Goal: Information Seeking & Learning: Find specific fact

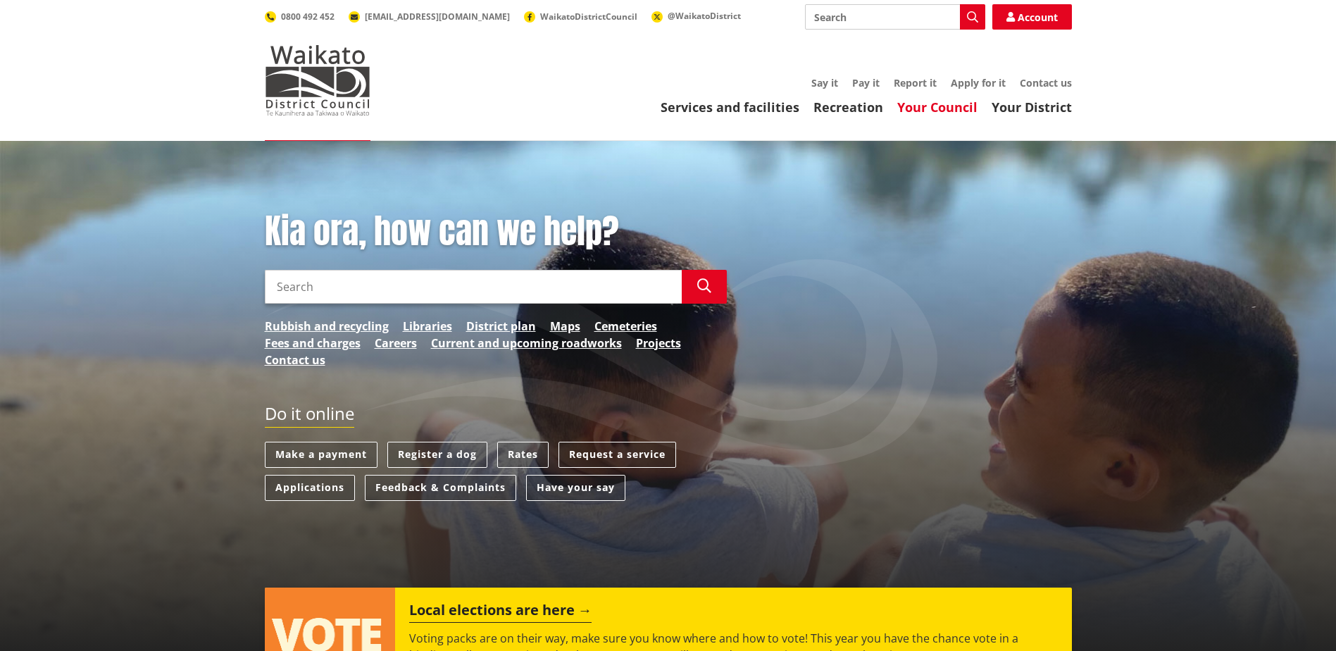
drag, startPoint x: 896, startPoint y: 102, endPoint x: 906, endPoint y: 108, distance: 11.4
click at [897, 103] on ul "Services and facilities Recreation Your Council Your District" at bounding box center [735, 107] width 673 height 15
click at [909, 106] on link "Your Council" at bounding box center [937, 107] width 80 height 17
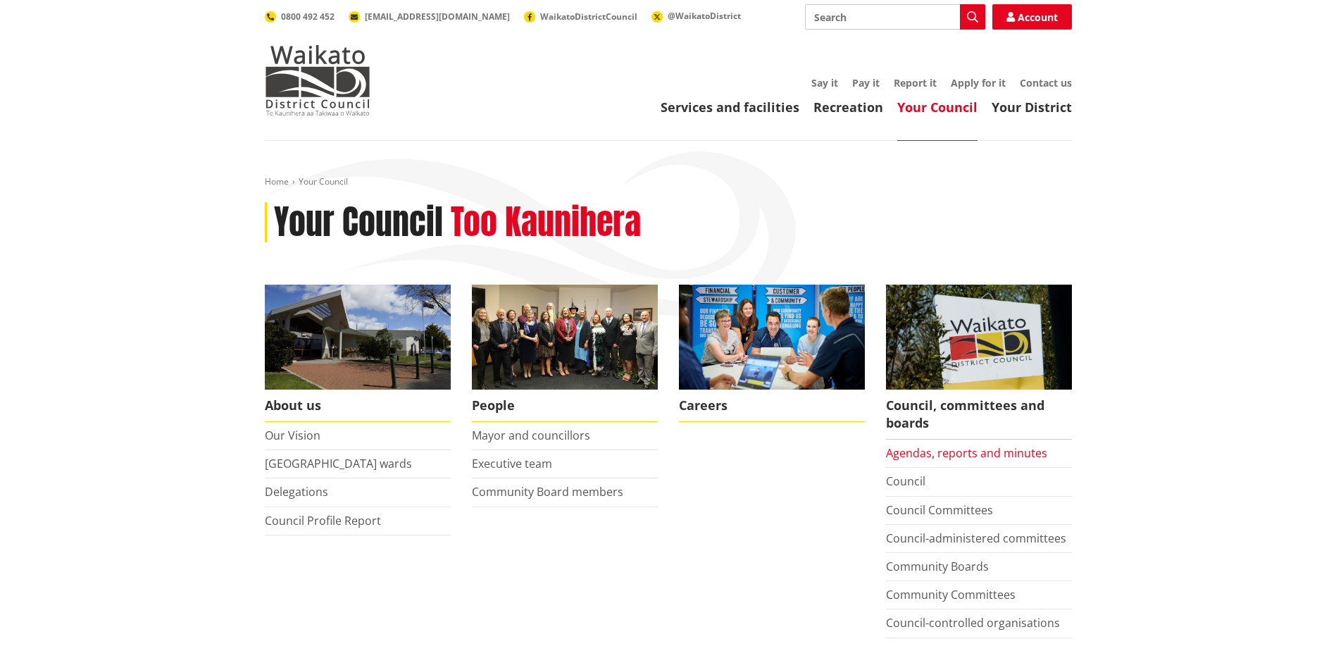
click at [973, 449] on link "Agendas, reports and minutes" at bounding box center [966, 452] width 161 height 15
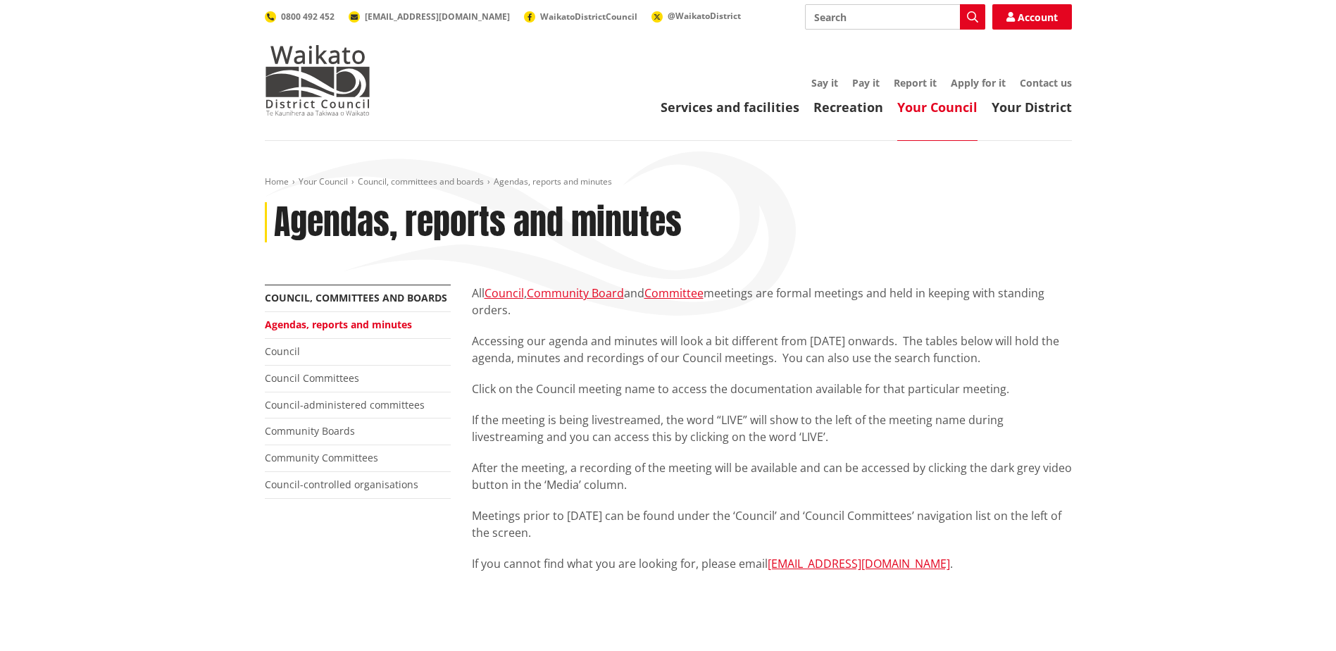
click at [847, 8] on input "Search" at bounding box center [895, 16] width 180 height 25
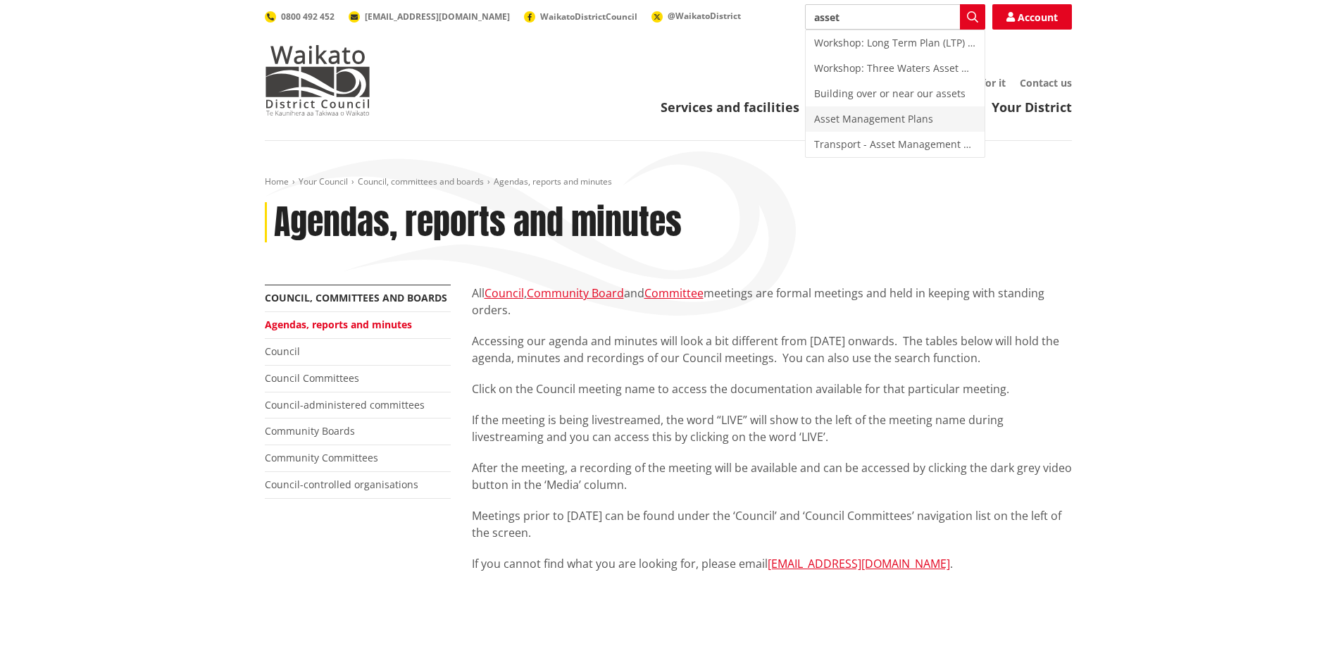
click at [892, 120] on div "Asset Management Plans" at bounding box center [895, 118] width 179 height 25
type input "Asset Management Plans"
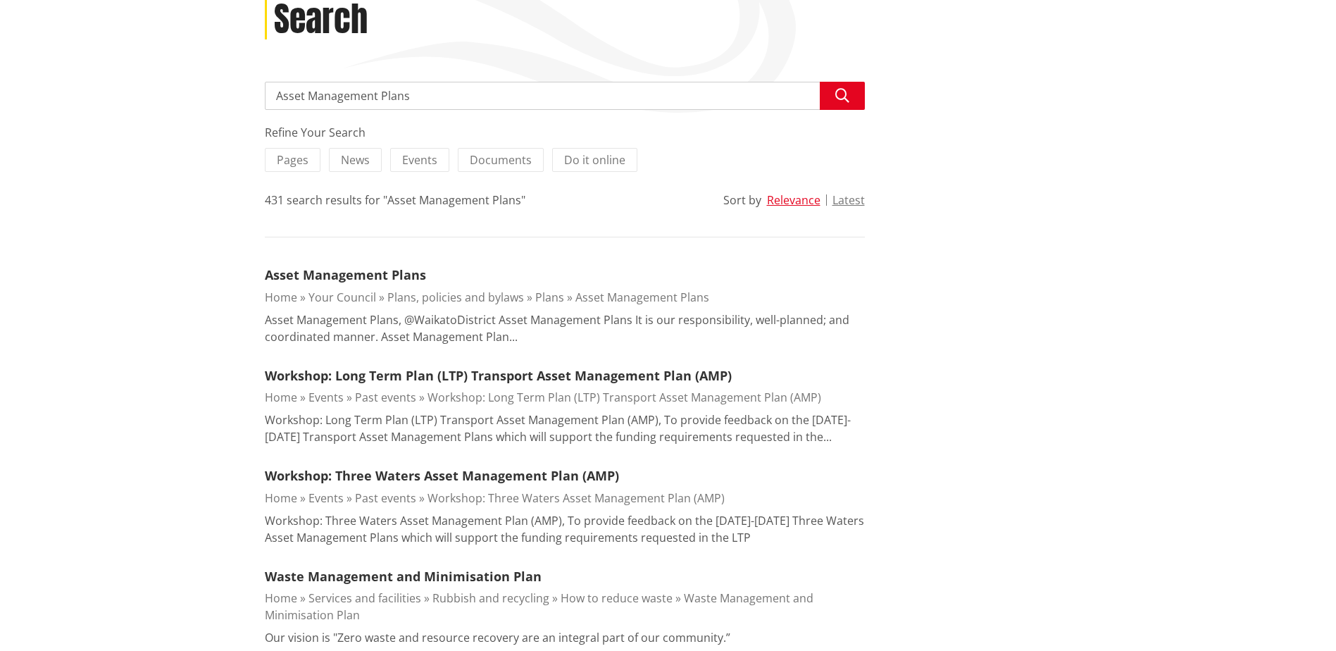
scroll to position [211, 0]
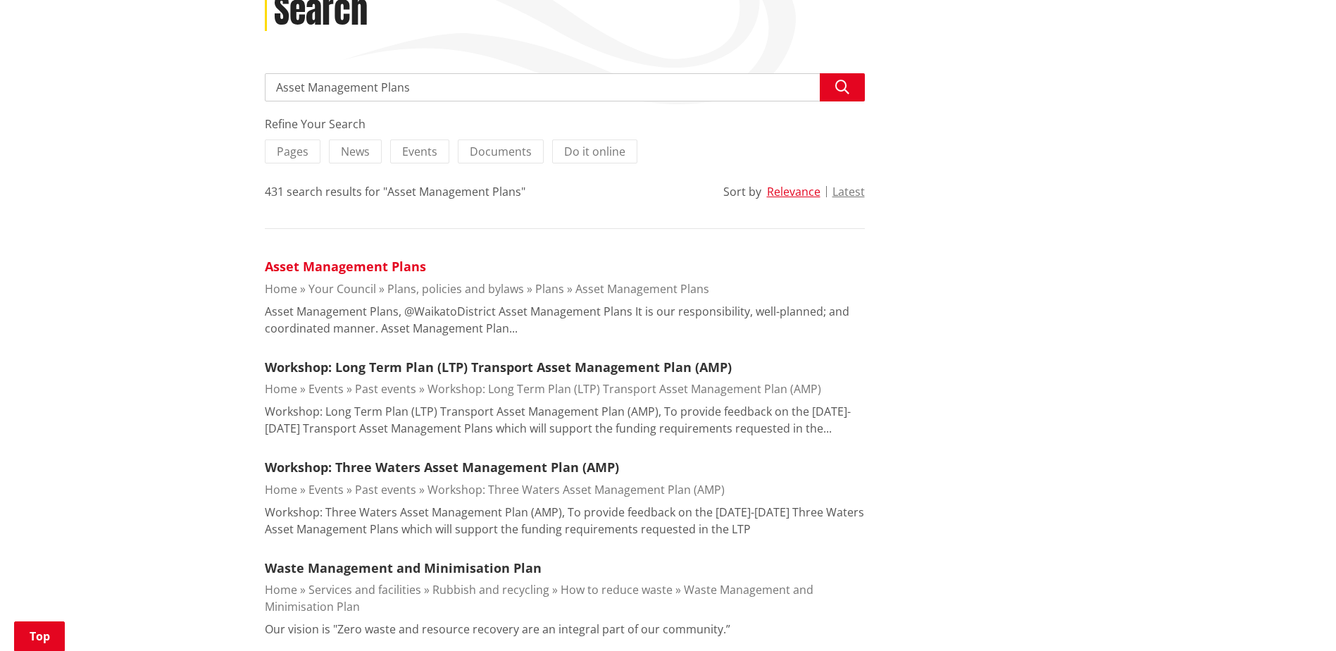
click at [367, 266] on link "Asset Management Plans" at bounding box center [345, 266] width 161 height 17
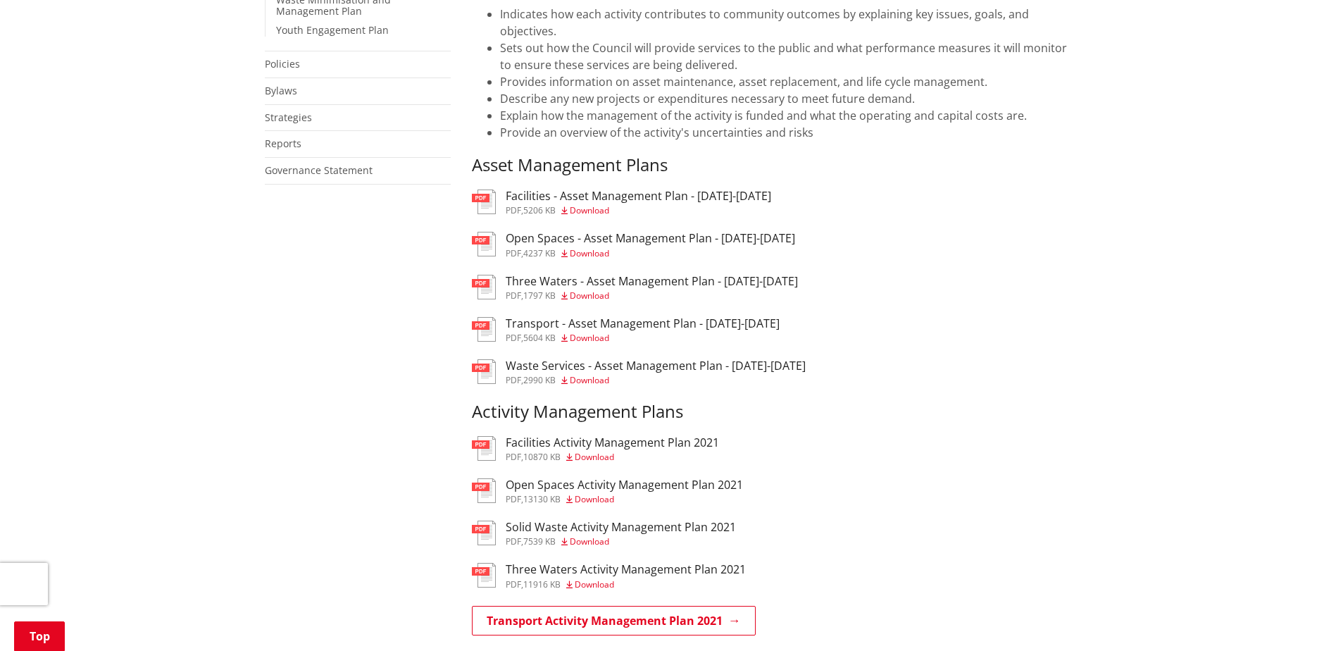
scroll to position [704, 0]
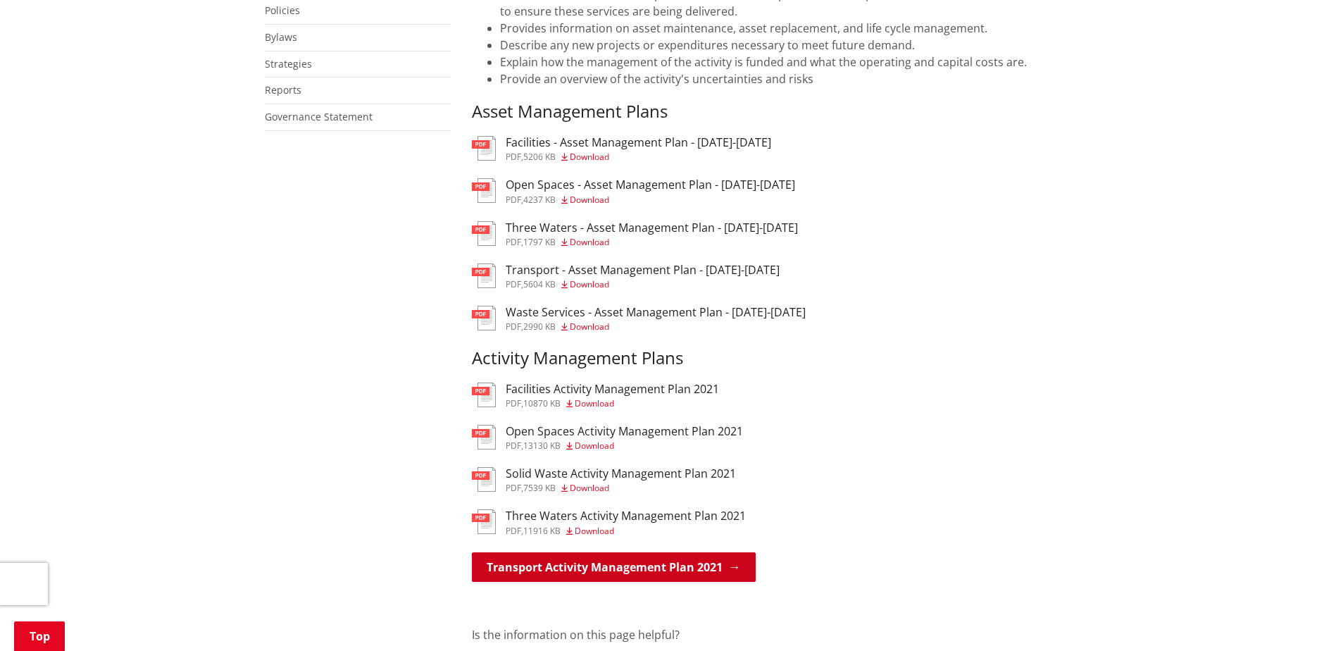
click at [538, 562] on link "Transport Activity Management Plan 2021" at bounding box center [614, 567] width 284 height 30
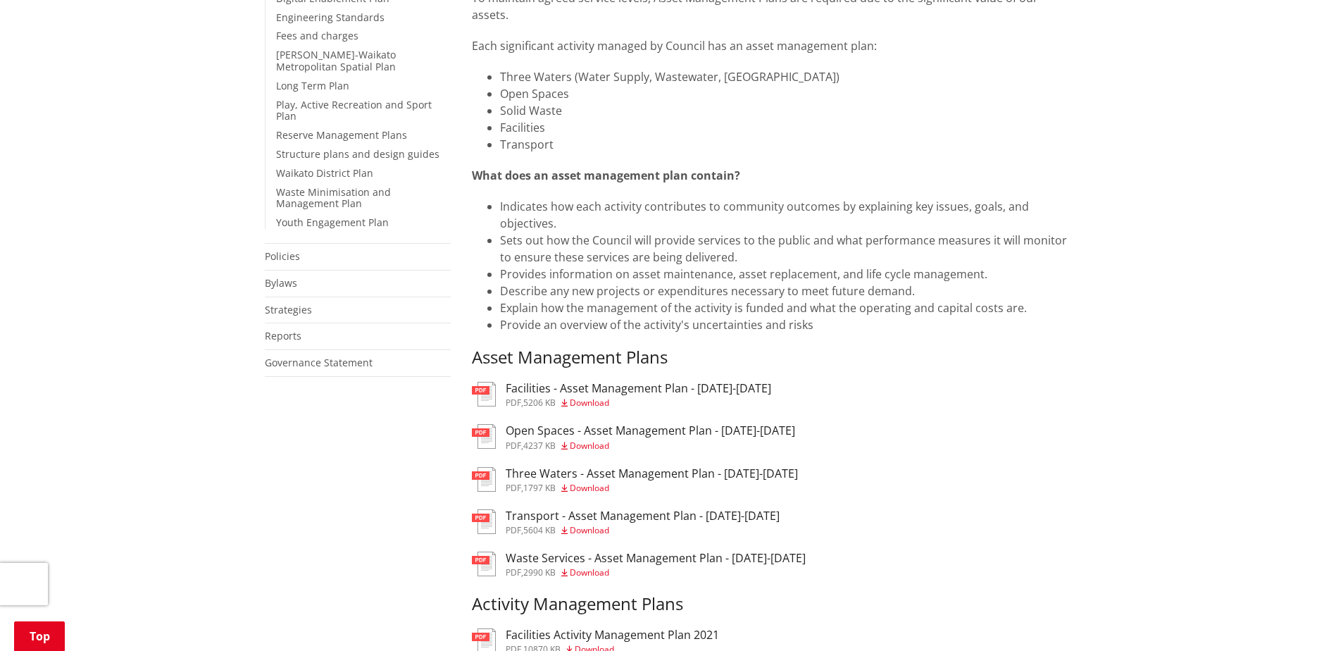
scroll to position [493, 0]
